Goal: Transaction & Acquisition: Subscribe to service/newsletter

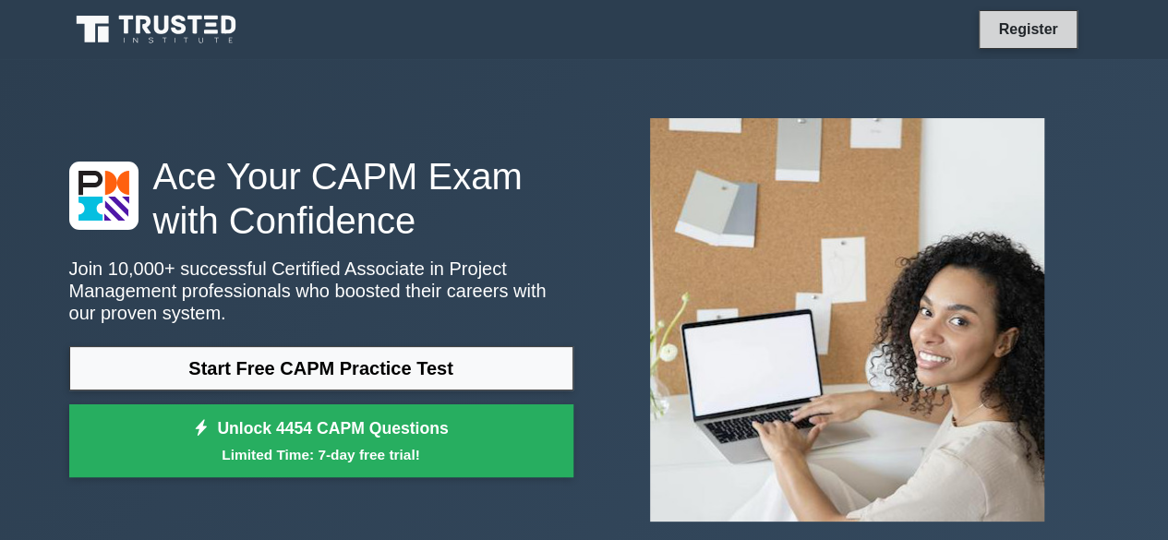
click at [1022, 28] on link "Register" at bounding box center [1027, 29] width 81 height 23
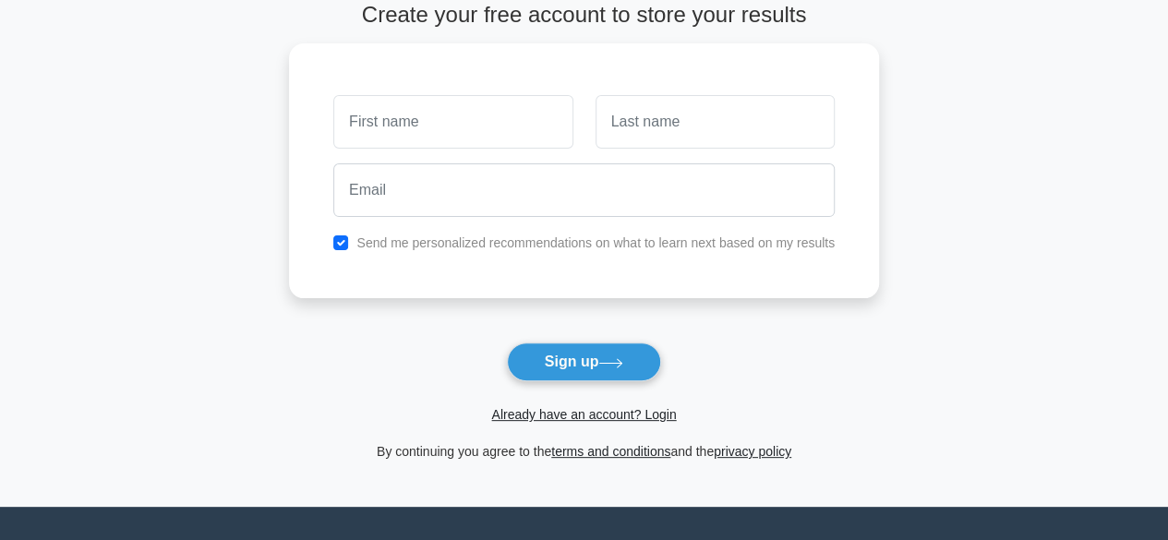
scroll to position [185, 0]
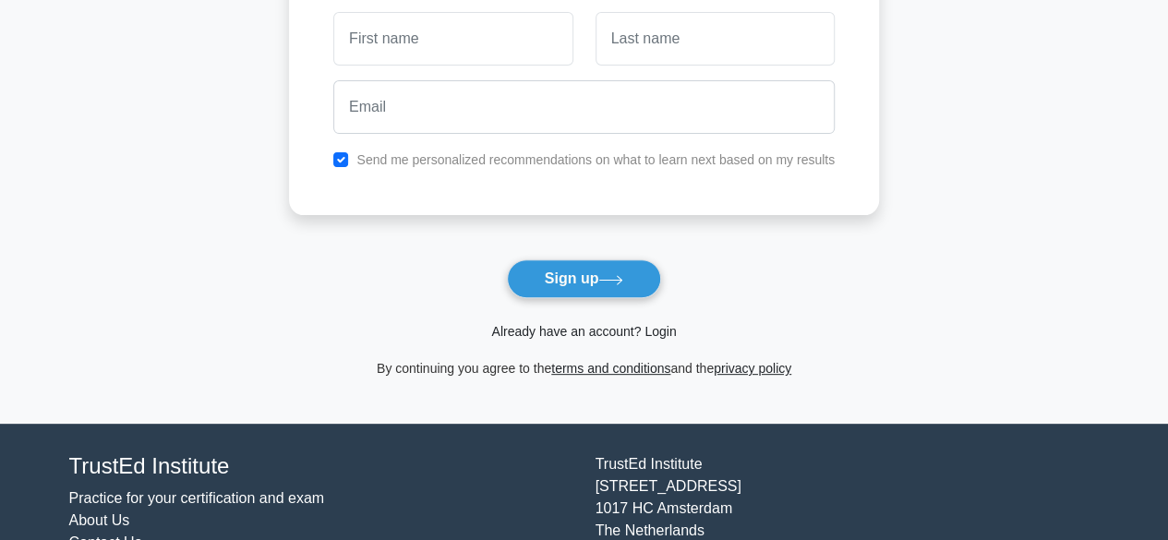
click at [636, 324] on link "Already have an account? Login" at bounding box center [583, 331] width 185 height 15
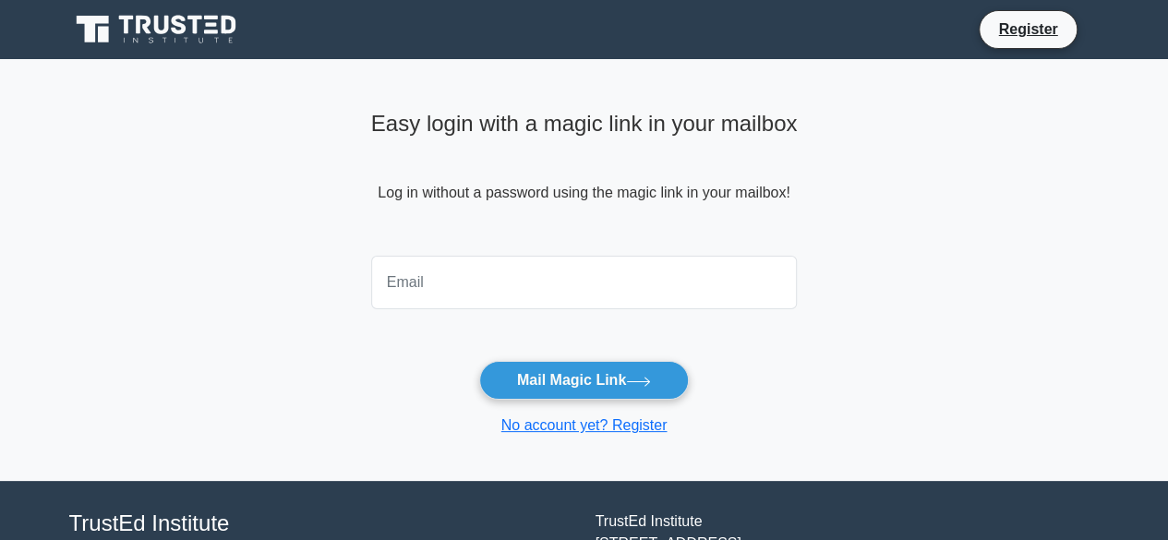
click at [621, 278] on input "email" at bounding box center [584, 283] width 427 height 54
type input "[EMAIL_ADDRESS][DOMAIN_NAME]"
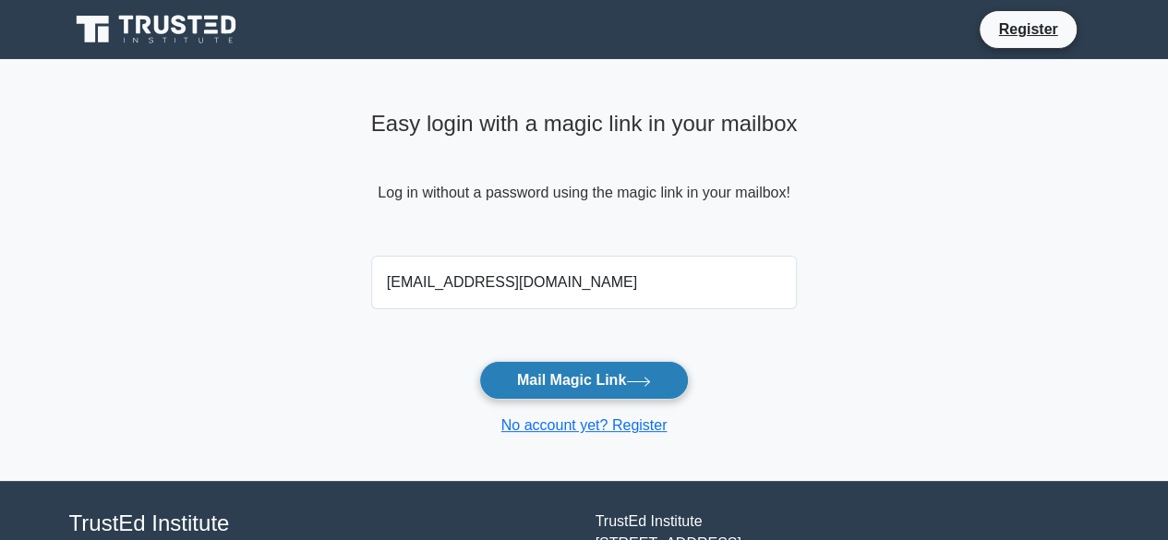
click at [580, 375] on button "Mail Magic Link" at bounding box center [584, 380] width 210 height 39
